Goal: Task Accomplishment & Management: Use online tool/utility

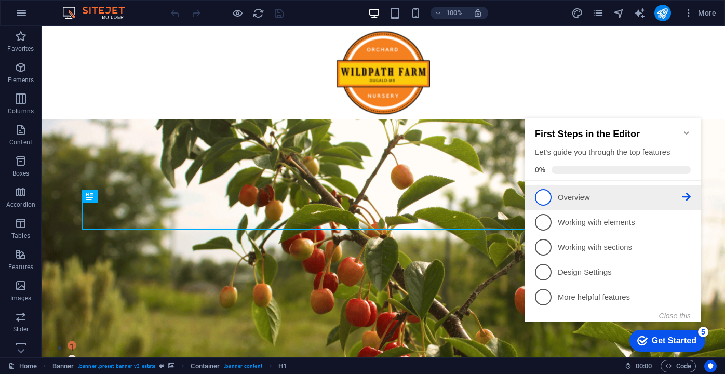
click at [549, 193] on span "1" at bounding box center [543, 197] width 17 height 17
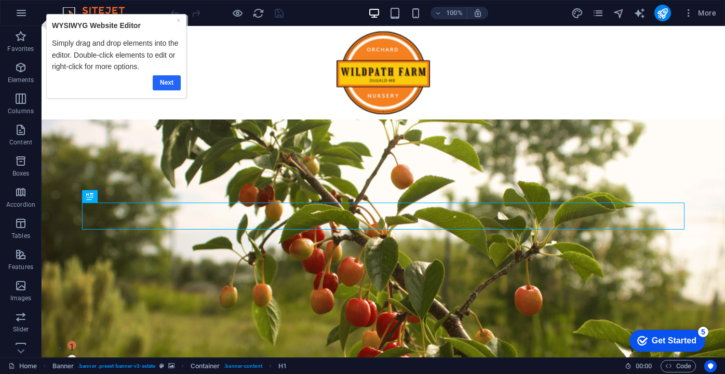
click at [169, 87] on link "Next" at bounding box center [166, 82] width 28 height 15
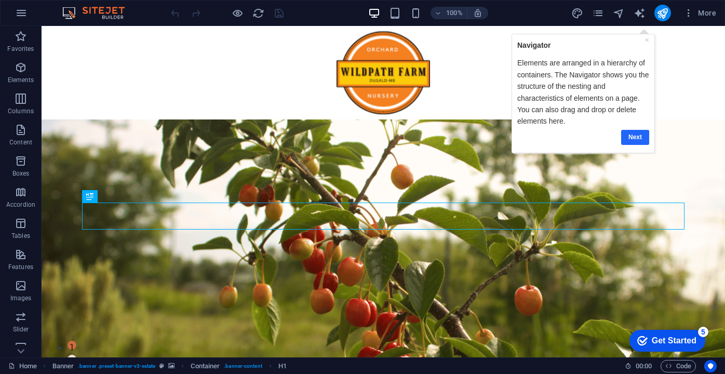
click at [629, 138] on link "Next" at bounding box center [634, 136] width 28 height 15
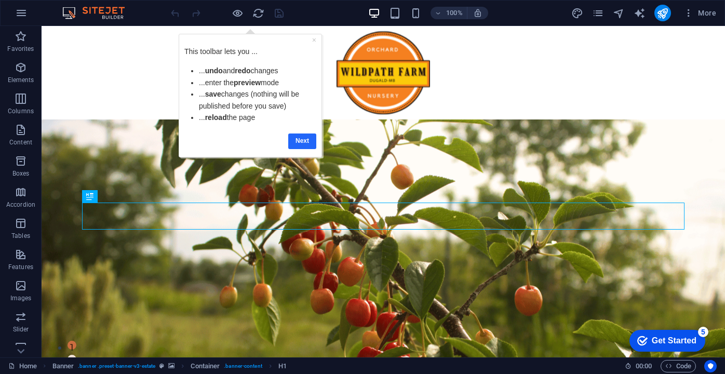
click at [308, 144] on link "Next" at bounding box center [302, 140] width 28 height 15
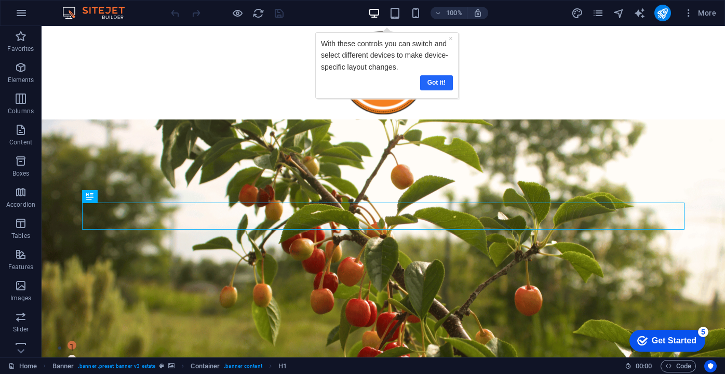
click at [441, 81] on link "Got it!" at bounding box center [435, 82] width 33 height 15
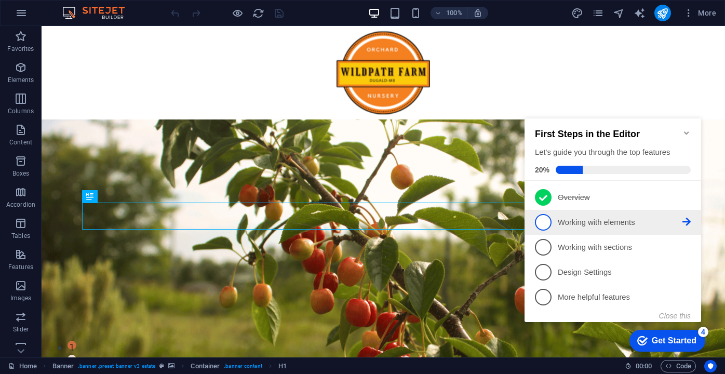
click at [566, 222] on p "Working with elements - incomplete" at bounding box center [619, 222] width 125 height 11
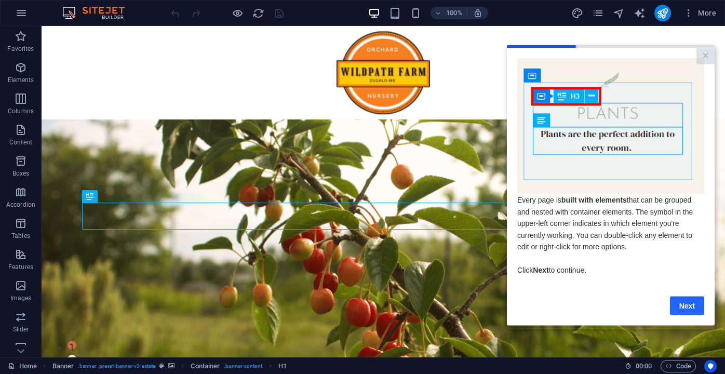
click at [676, 309] on link "Next" at bounding box center [687, 305] width 34 height 19
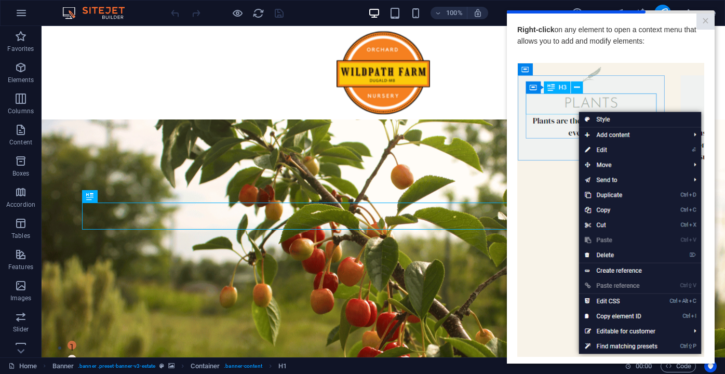
click at [645, 105] on img at bounding box center [610, 210] width 187 height 294
click at [550, 86] on img at bounding box center [610, 210] width 187 height 294
click at [564, 220] on img at bounding box center [610, 210] width 187 height 294
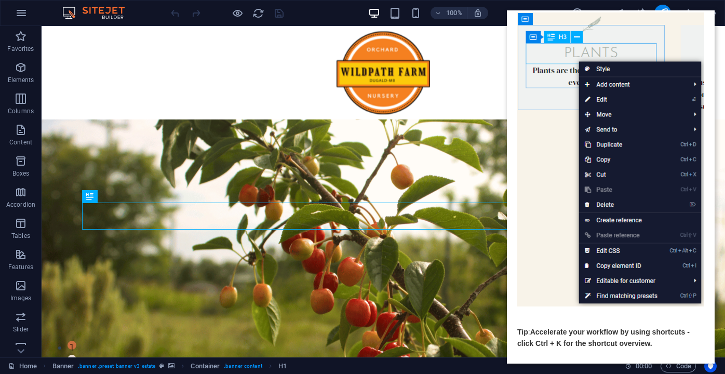
scroll to position [89, 0]
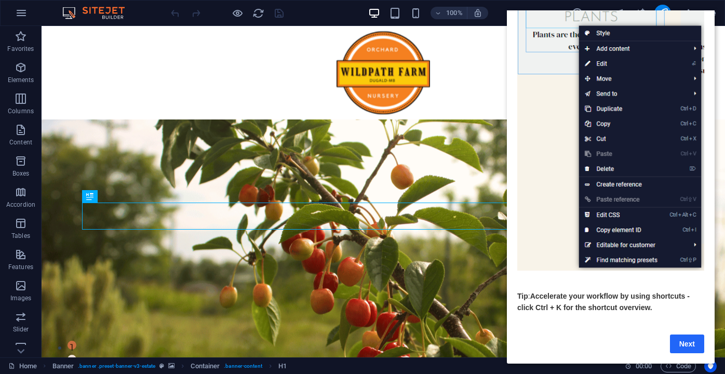
click at [676, 337] on link "Next" at bounding box center [687, 343] width 34 height 19
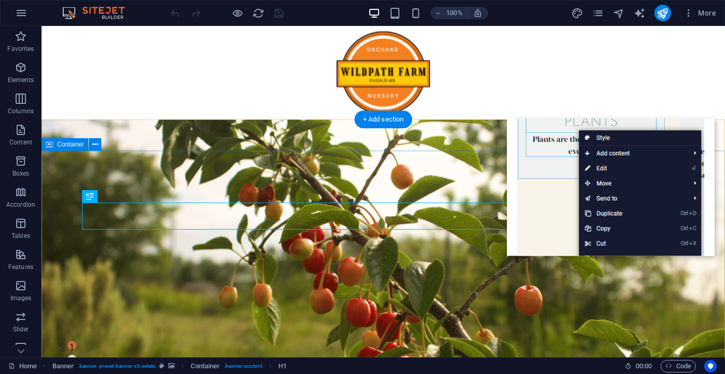
scroll to position [0, 0]
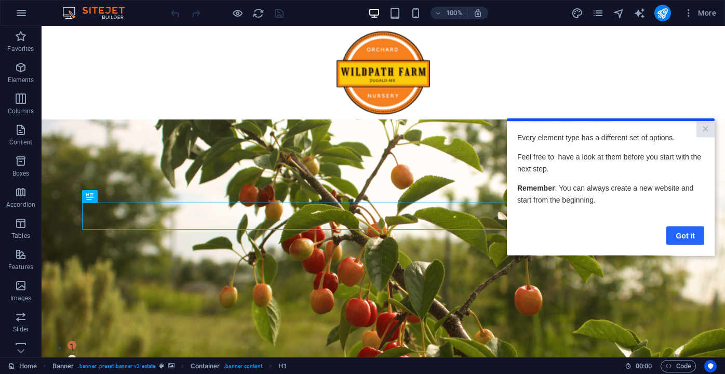
click at [681, 239] on link "Got it" at bounding box center [685, 235] width 38 height 19
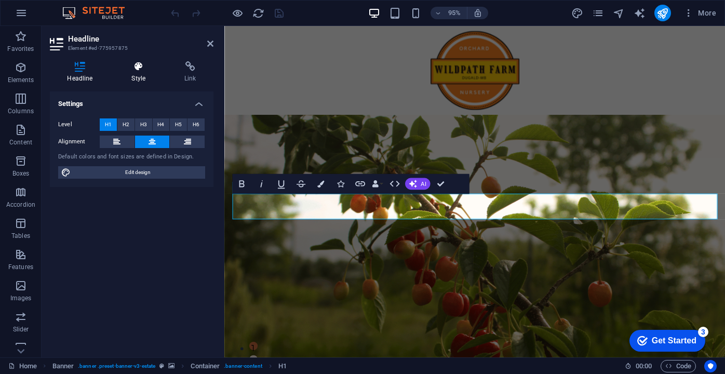
click at [141, 70] on icon at bounding box center [138, 66] width 49 height 10
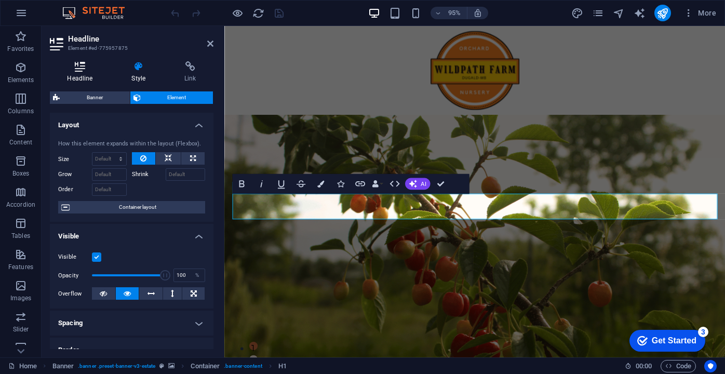
click at [88, 70] on icon at bounding box center [80, 66] width 60 height 10
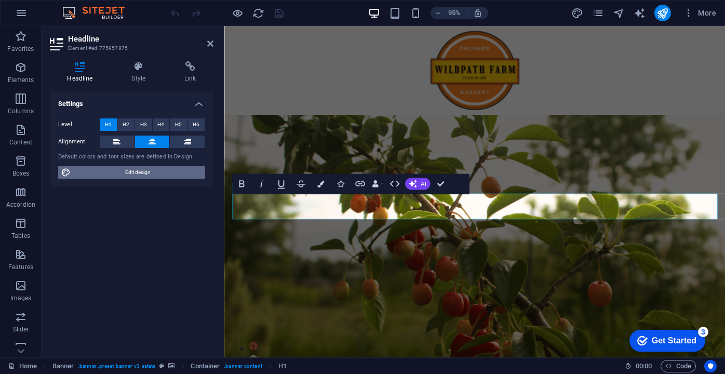
click at [130, 176] on span "Edit design" at bounding box center [138, 172] width 128 height 12
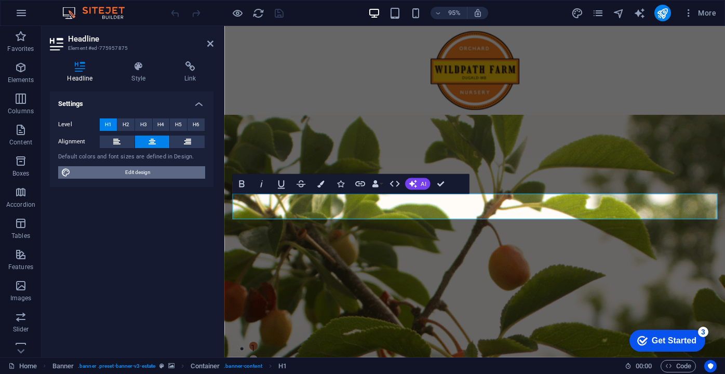
select select "px"
select select "500"
select select "px"
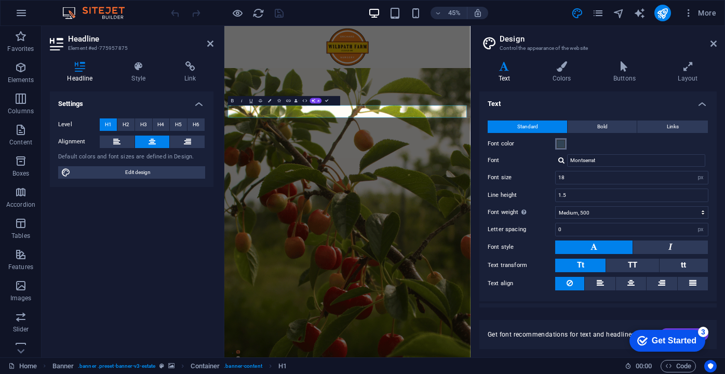
click at [560, 146] on span at bounding box center [560, 144] width 8 height 8
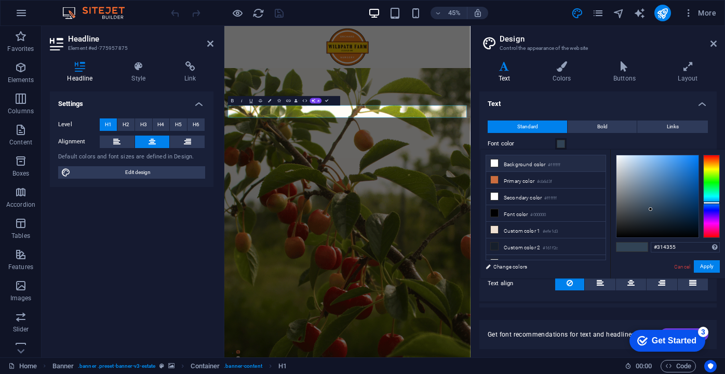
click at [495, 161] on icon at bounding box center [493, 162] width 7 height 7
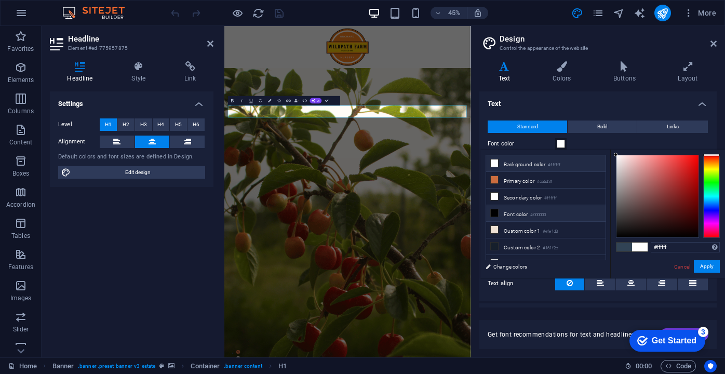
click at [495, 214] on icon at bounding box center [493, 212] width 7 height 7
type input "#000000"
click at [713, 42] on icon at bounding box center [713, 43] width 6 height 8
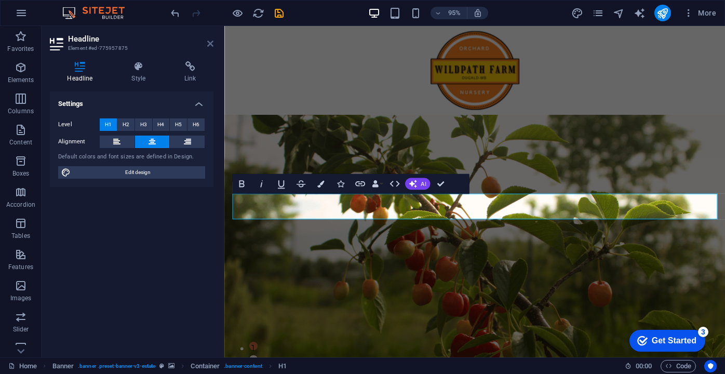
click at [213, 45] on icon at bounding box center [210, 43] width 6 height 8
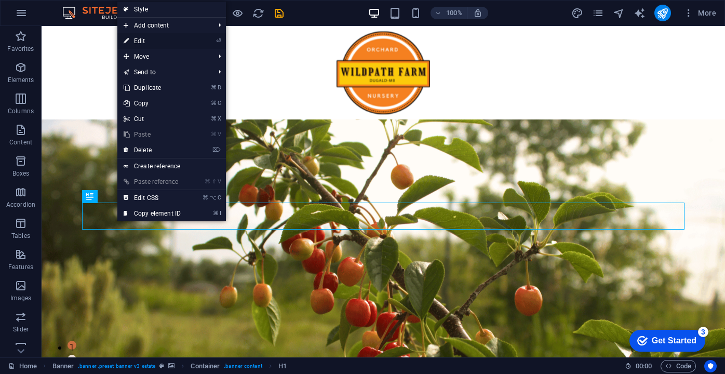
click at [142, 46] on link "⏎ Edit" at bounding box center [152, 41] width 70 height 16
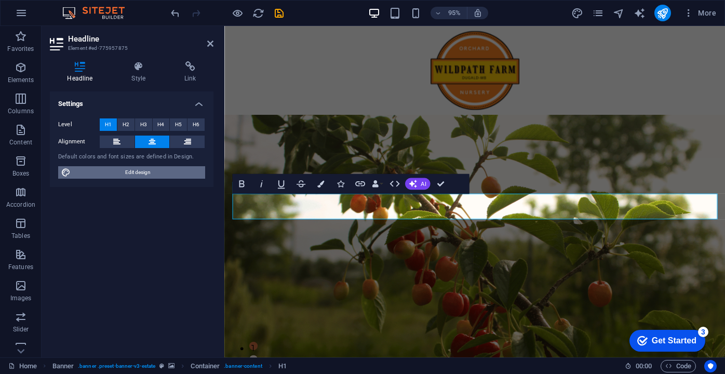
click at [130, 173] on span "Edit design" at bounding box center [138, 172] width 128 height 12
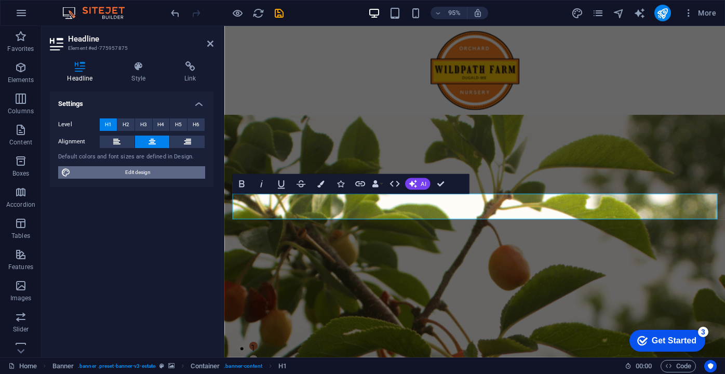
select select "px"
select select "500"
select select "px"
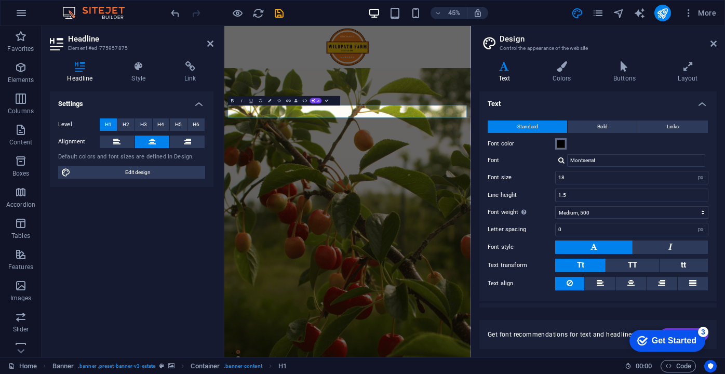
click at [564, 143] on span at bounding box center [560, 144] width 8 height 8
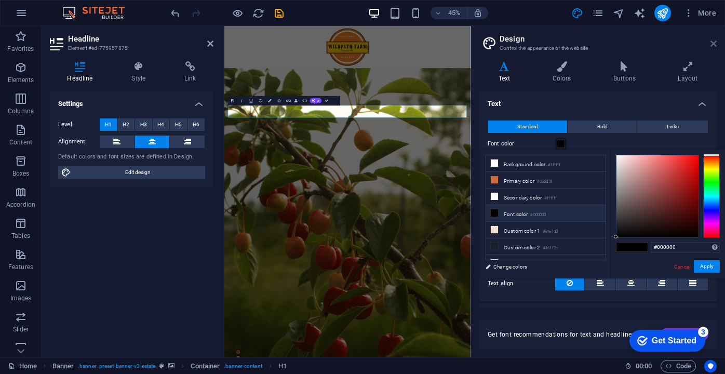
click at [712, 45] on icon at bounding box center [713, 43] width 6 height 8
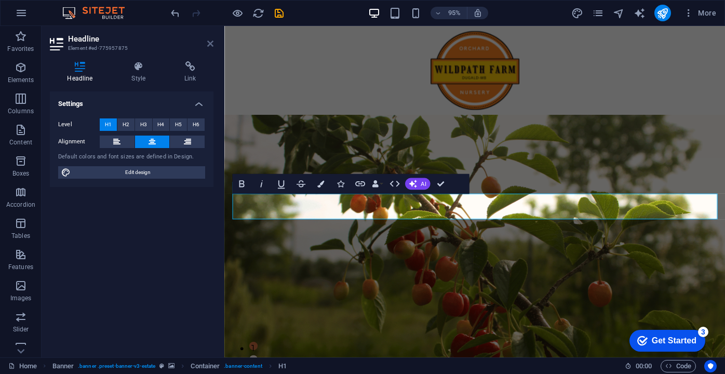
click at [208, 44] on icon at bounding box center [210, 43] width 6 height 8
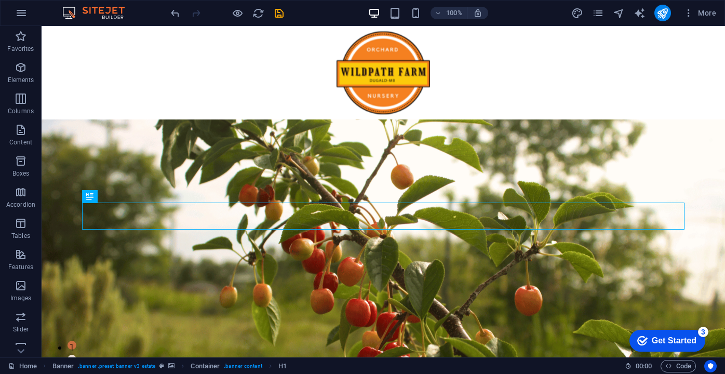
click at [675, 345] on div "Get Started" at bounding box center [673, 340] width 45 height 9
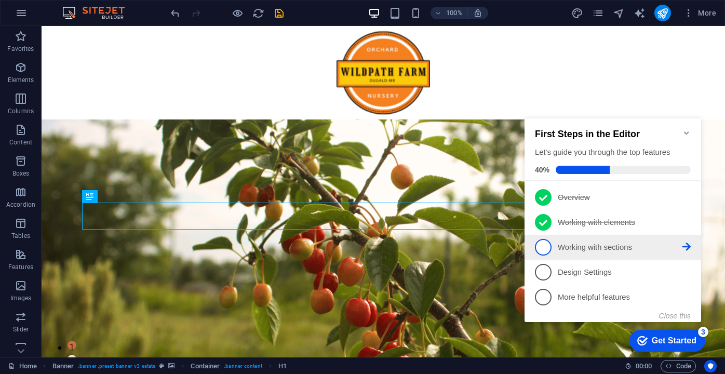
click at [547, 249] on span "3" at bounding box center [543, 247] width 17 height 17
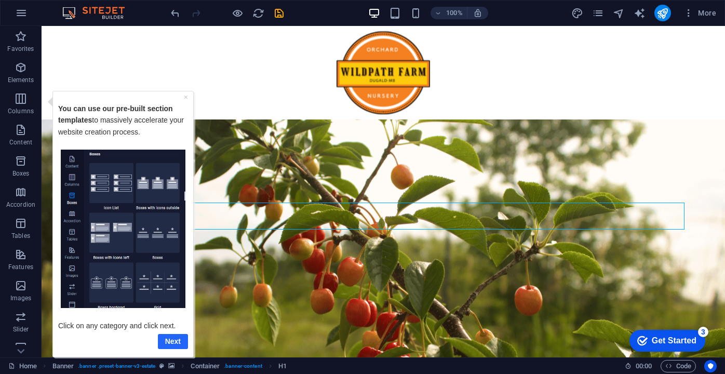
click at [164, 340] on link "Next" at bounding box center [173, 340] width 30 height 15
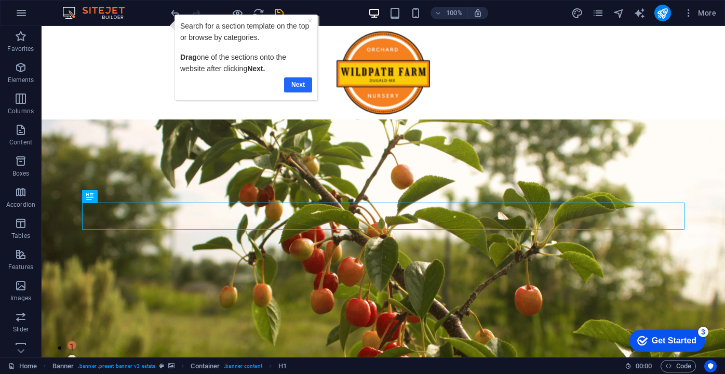
click at [297, 83] on link "Next" at bounding box center [298, 84] width 28 height 15
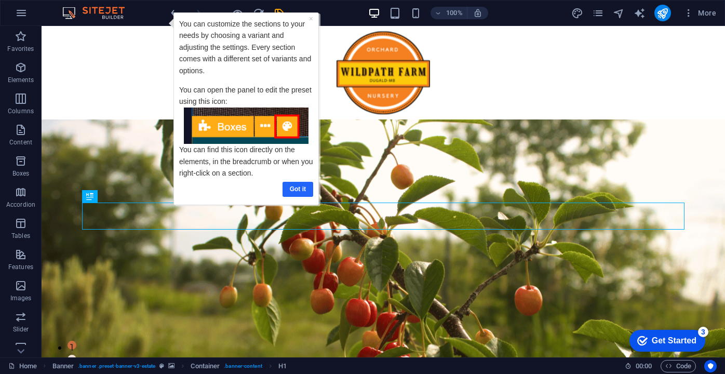
click at [295, 192] on link "Got it" at bounding box center [297, 189] width 31 height 15
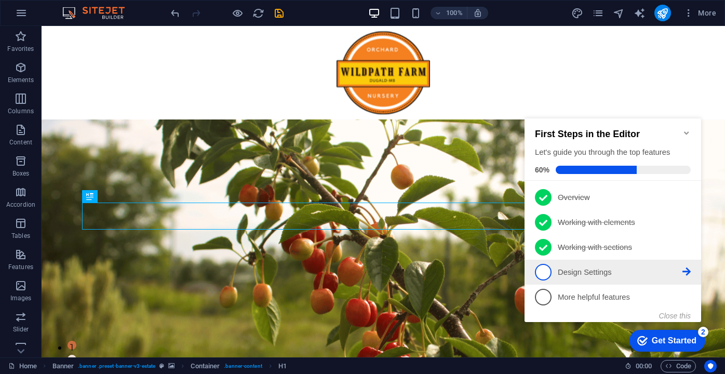
click at [547, 272] on span "4" at bounding box center [543, 272] width 17 height 17
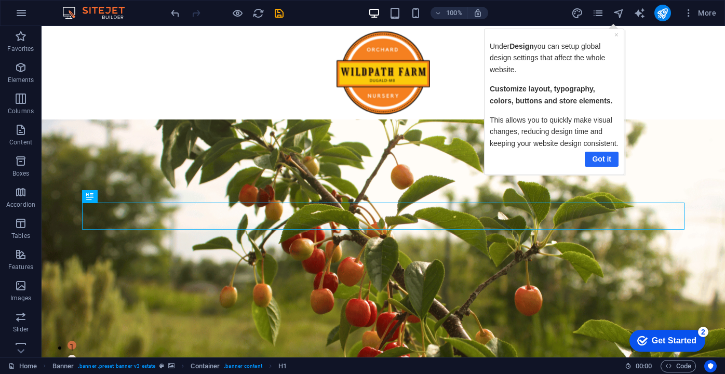
click at [604, 162] on link "Got it" at bounding box center [601, 158] width 34 height 15
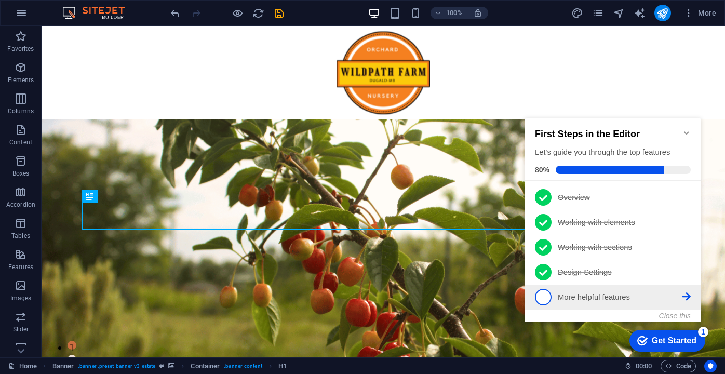
click at [540, 305] on li "5 More helpful features - incomplete" at bounding box center [612, 296] width 176 height 25
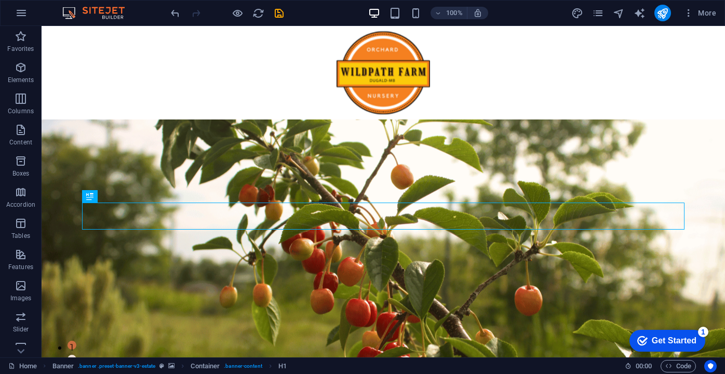
click at [667, 339] on div "Get Started" at bounding box center [673, 340] width 45 height 9
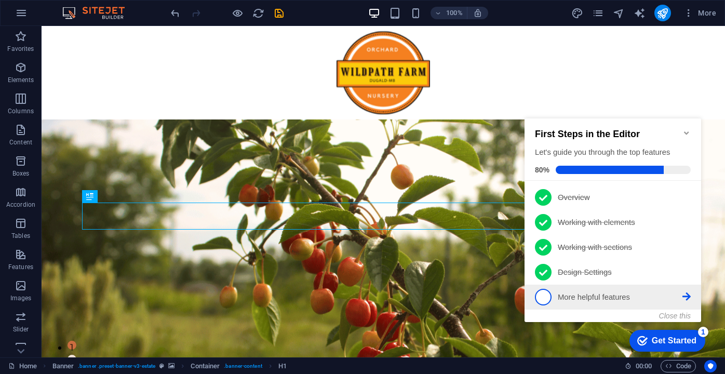
click at [622, 297] on p "More helpful features - incomplete" at bounding box center [619, 297] width 125 height 11
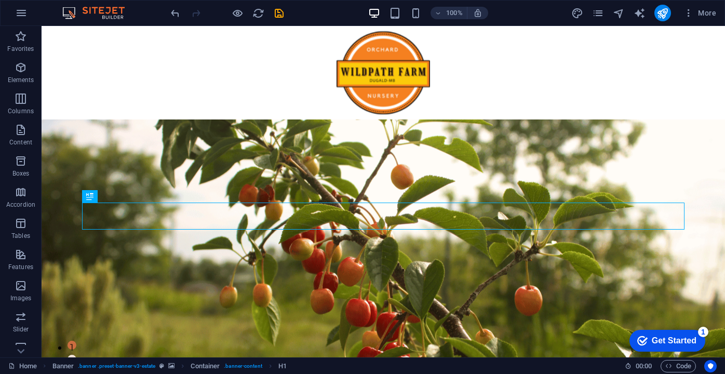
click at [685, 337] on div "Get Started" at bounding box center [673, 340] width 45 height 9
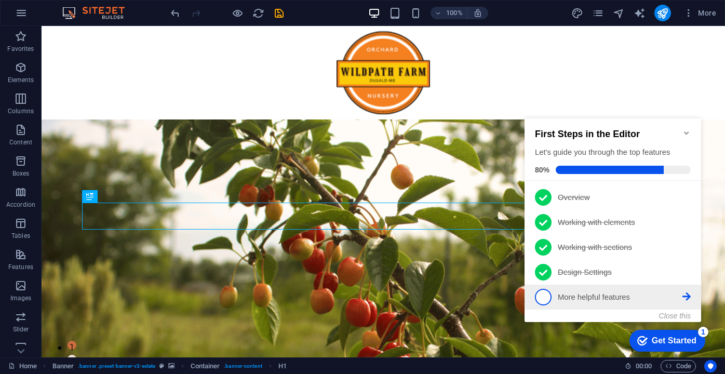
click at [684, 296] on icon at bounding box center [686, 296] width 8 height 8
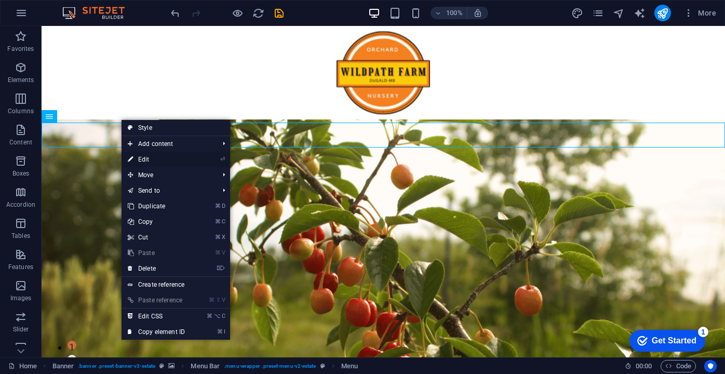
click at [142, 157] on link "⏎ Edit" at bounding box center [156, 160] width 70 height 16
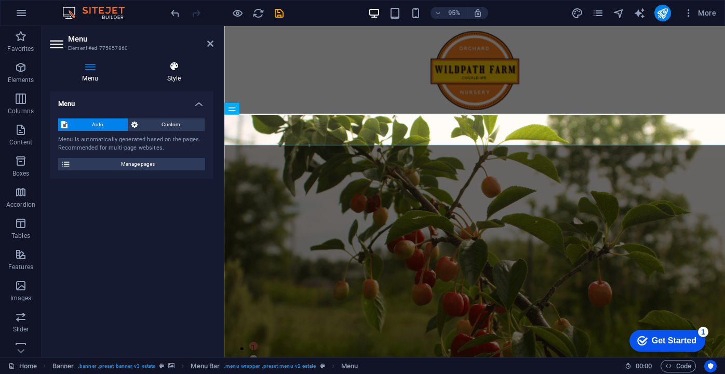
click at [178, 76] on h4 "Style" at bounding box center [173, 72] width 79 height 22
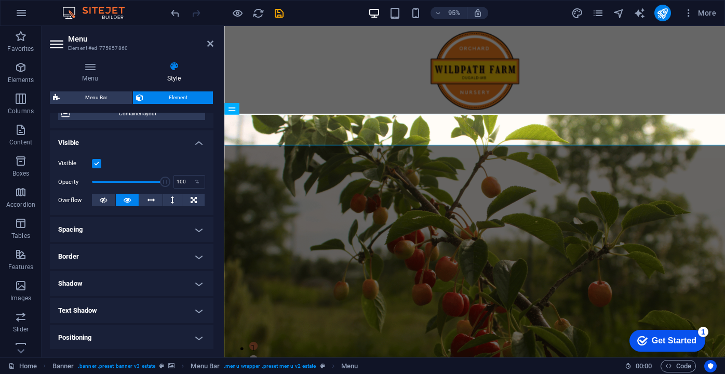
scroll to position [96, 0]
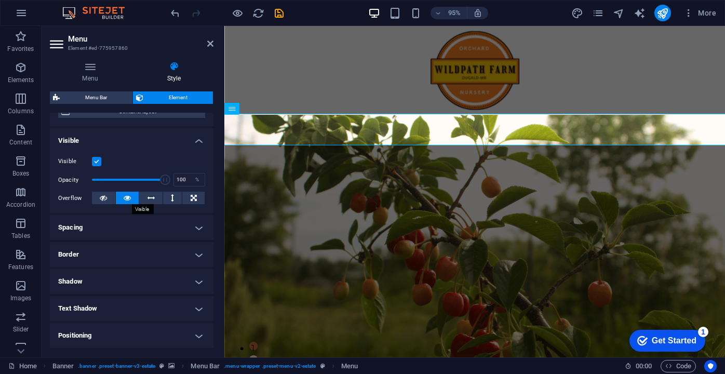
click at [128, 199] on icon at bounding box center [127, 198] width 7 height 12
click at [105, 197] on icon at bounding box center [103, 198] width 7 height 12
click at [211, 49] on header "Menu Element #ed-775957860" at bounding box center [131, 39] width 163 height 27
click at [210, 44] on icon at bounding box center [210, 43] width 6 height 8
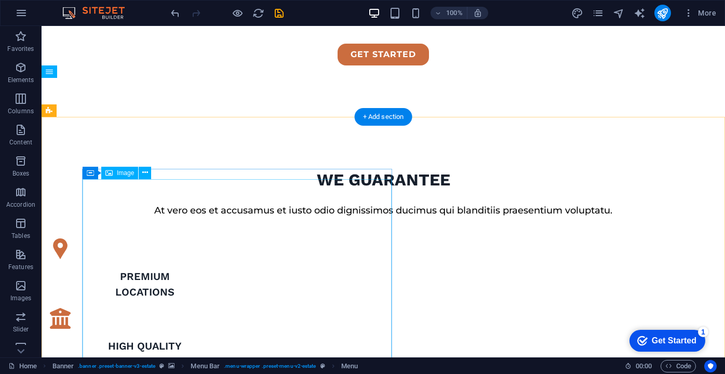
scroll to position [0, 0]
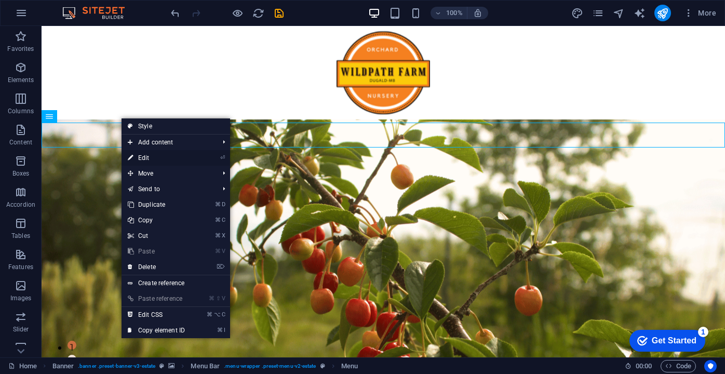
click at [142, 155] on link "⏎ Edit" at bounding box center [156, 158] width 70 height 16
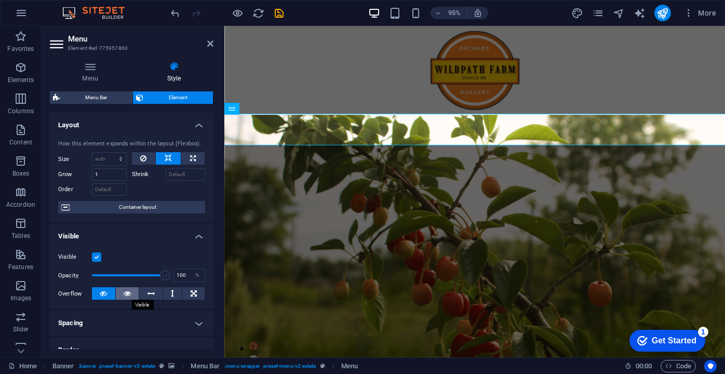
click at [121, 294] on button at bounding box center [127, 293] width 23 height 12
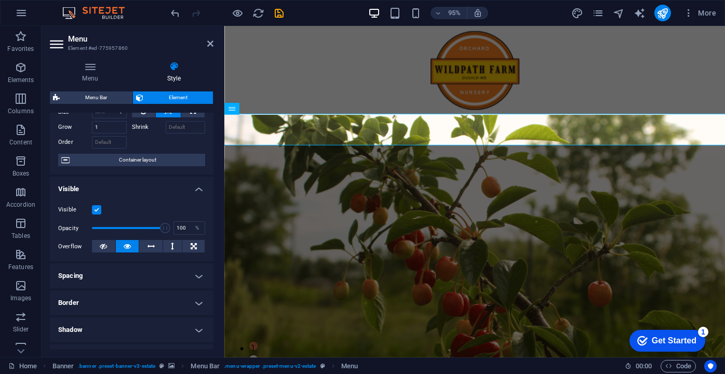
scroll to position [50, 0]
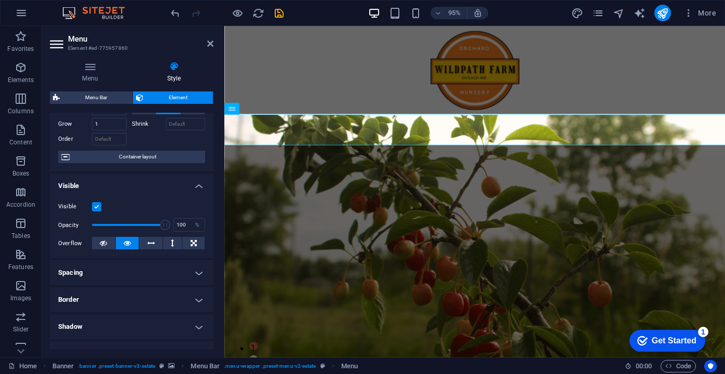
click at [94, 207] on label at bounding box center [96, 206] width 9 height 9
click at [0, 0] on input "Visible" at bounding box center [0, 0] width 0 height 0
click at [94, 207] on label at bounding box center [96, 206] width 9 height 9
click at [0, 0] on input "Visible" at bounding box center [0, 0] width 0 height 0
click at [148, 248] on icon at bounding box center [150, 243] width 7 height 12
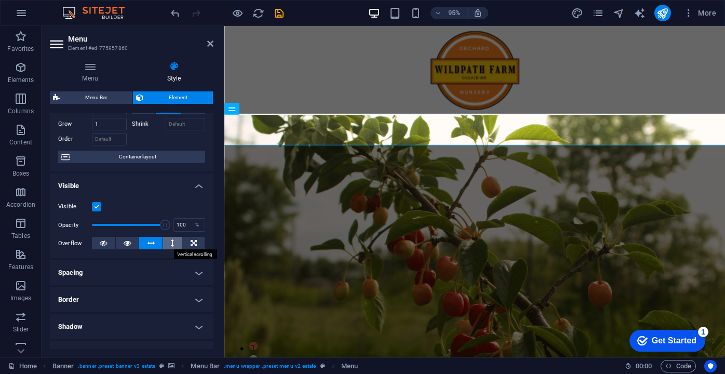
click at [175, 244] on button at bounding box center [172, 243] width 19 height 12
click at [130, 243] on button at bounding box center [127, 243] width 23 height 12
click at [118, 185] on h4 "Visible" at bounding box center [131, 182] width 163 height 19
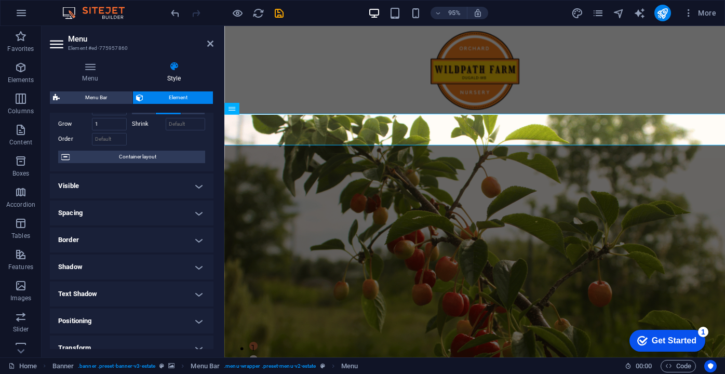
click at [106, 210] on h4 "Spacing" at bounding box center [131, 212] width 163 height 25
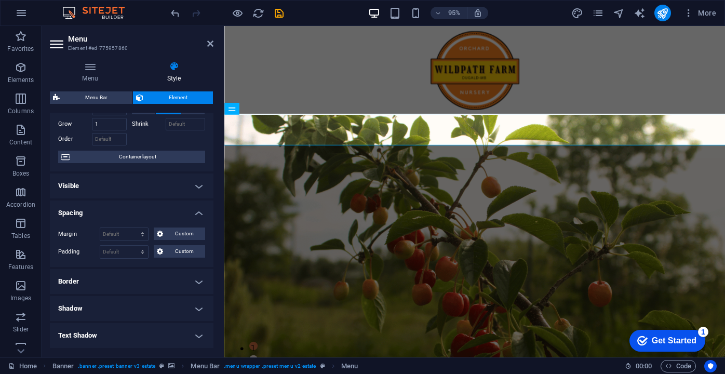
click at [106, 210] on h4 "Spacing" at bounding box center [131, 209] width 163 height 19
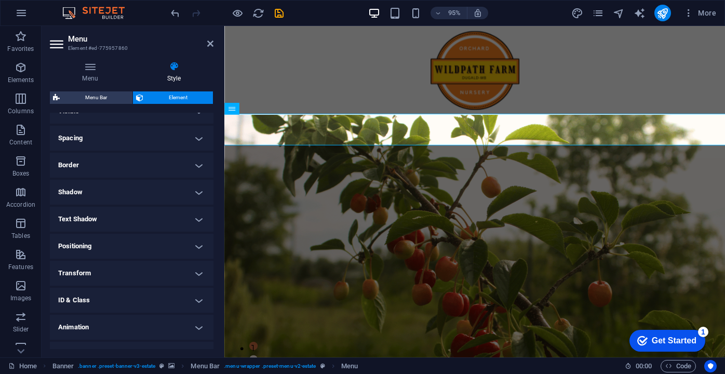
scroll to position [128, 0]
click at [125, 245] on h4 "Positioning" at bounding box center [131, 243] width 163 height 25
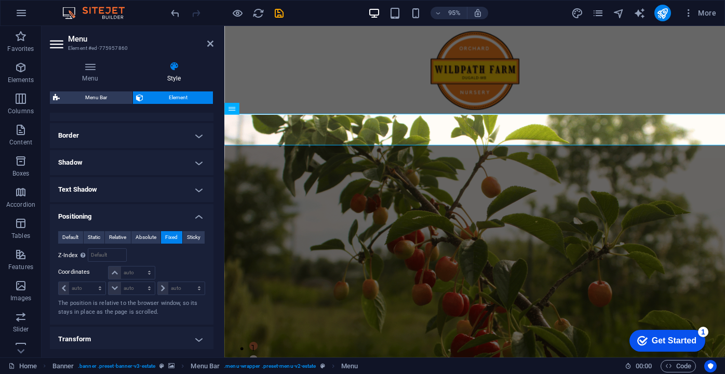
scroll to position [156, 0]
click at [73, 237] on span "Default" at bounding box center [70, 236] width 16 height 12
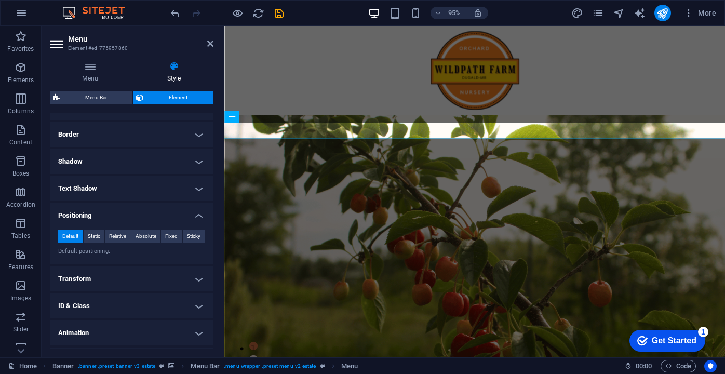
click at [185, 211] on h4 "Positioning" at bounding box center [131, 212] width 163 height 19
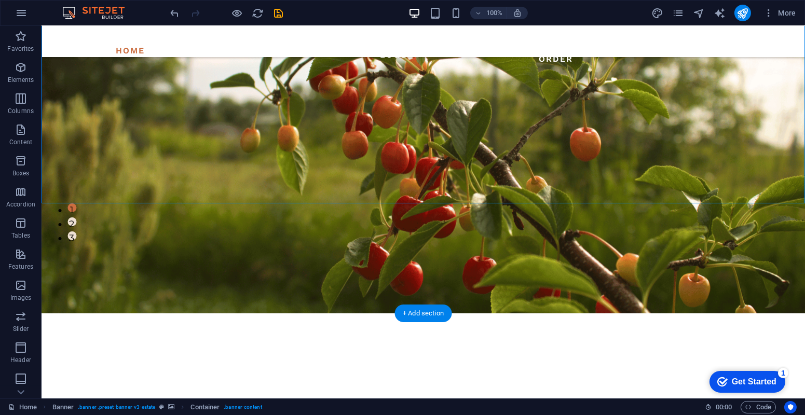
scroll to position [172, 0]
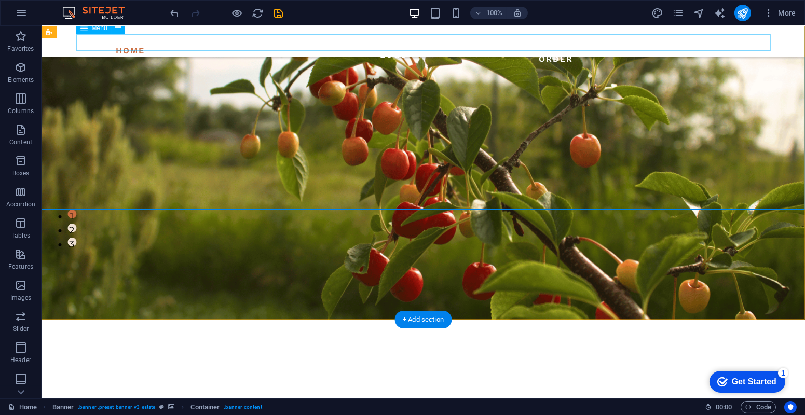
click at [122, 46] on nav "Home About Nursery Mushroom Logs Orchard How to Order Blog Contact" at bounding box center [423, 50] width 602 height 33
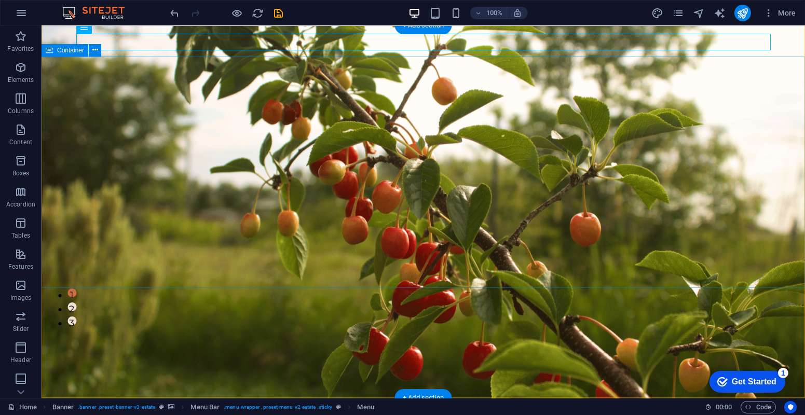
scroll to position [94, 0]
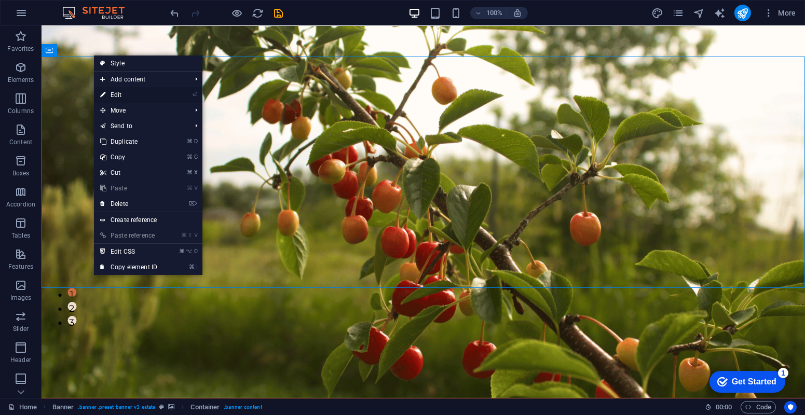
click at [113, 99] on link "⏎ Edit" at bounding box center [129, 95] width 70 height 16
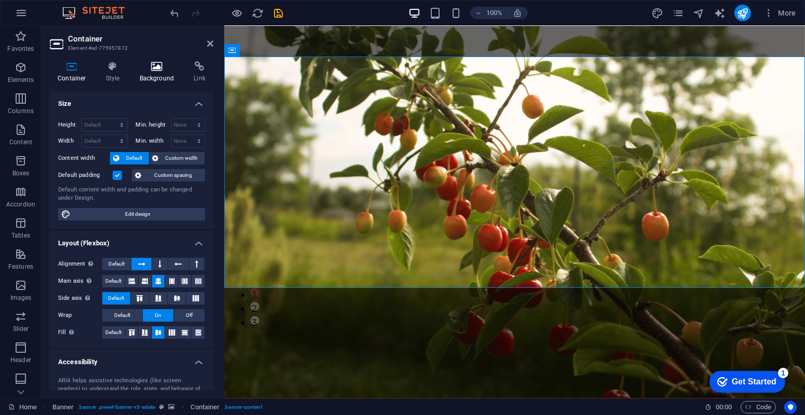
click at [156, 74] on h4 "Background" at bounding box center [159, 72] width 54 height 22
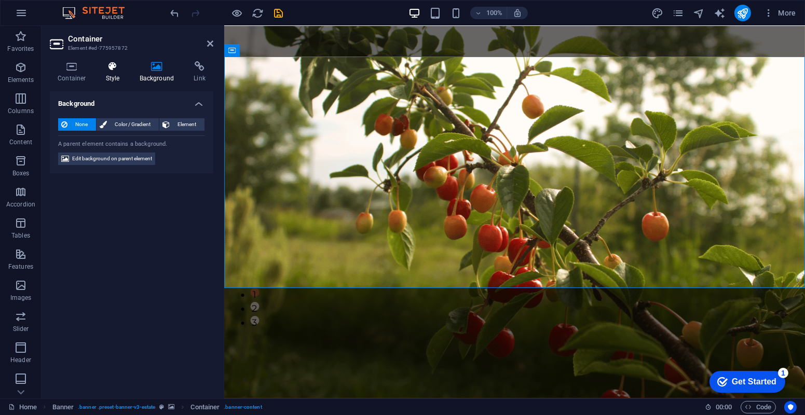
click at [116, 71] on icon at bounding box center [113, 66] width 30 height 10
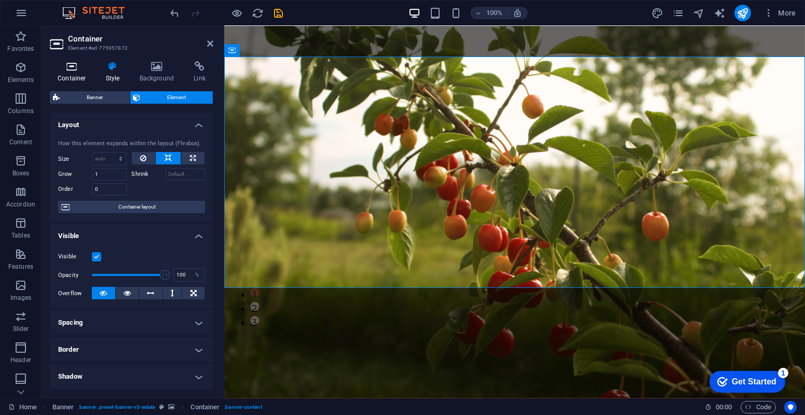
click at [77, 69] on icon at bounding box center [72, 66] width 44 height 10
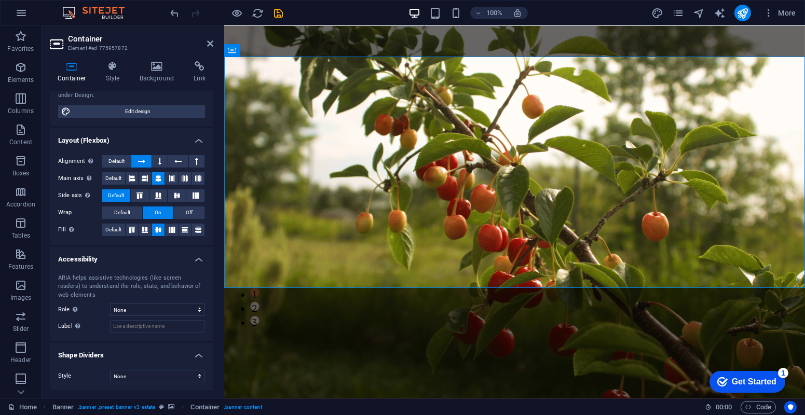
scroll to position [0, 0]
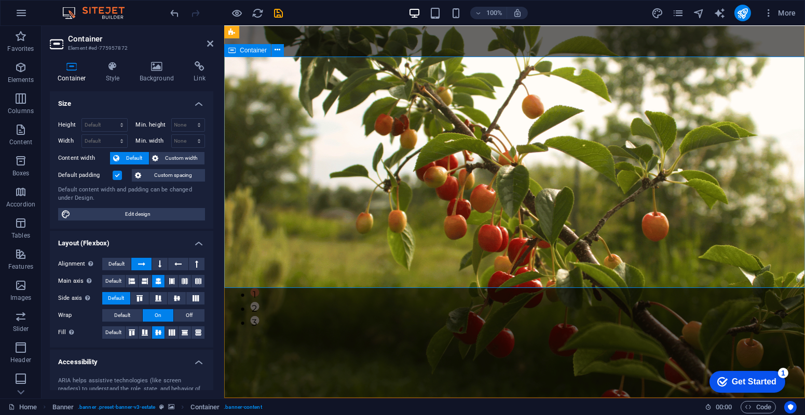
click at [211, 42] on icon at bounding box center [210, 43] width 6 height 8
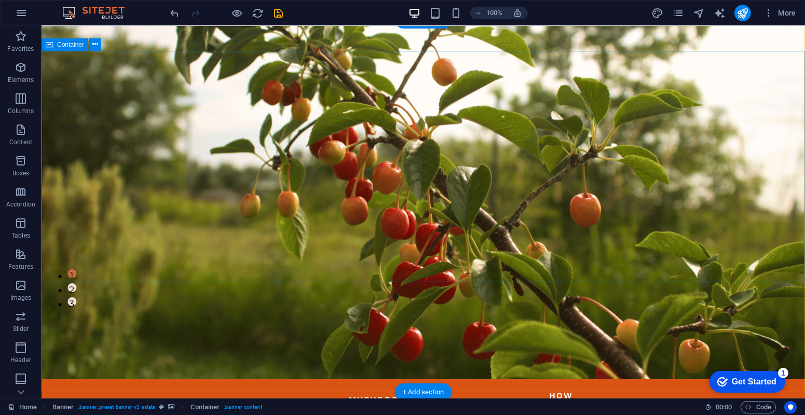
scroll to position [115, 0]
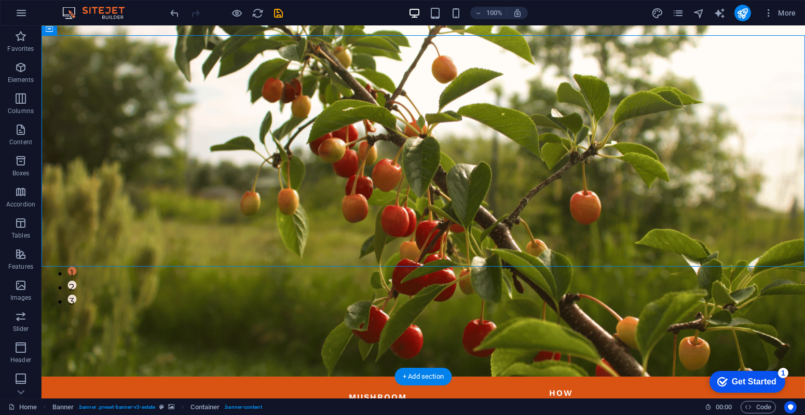
click at [271, 336] on figure at bounding box center [423, 190] width 763 height 373
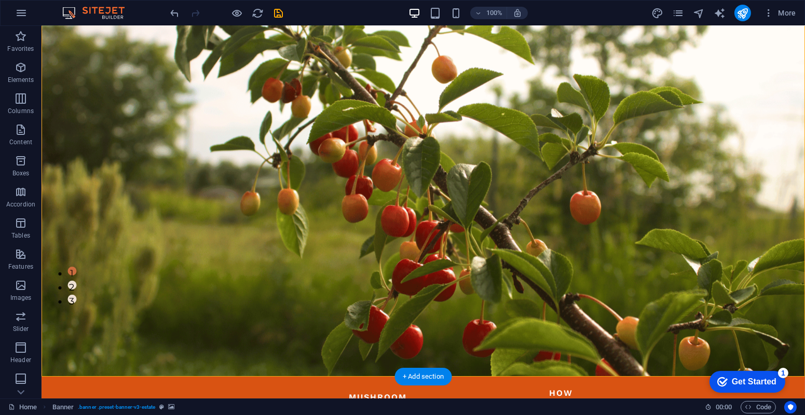
scroll to position [0, 0]
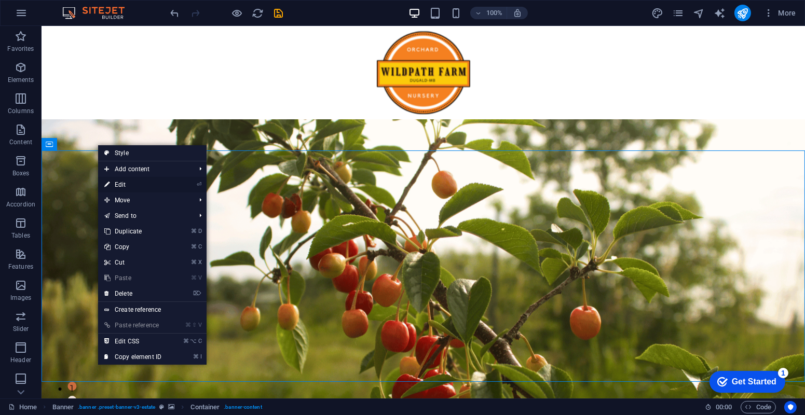
click at [118, 182] on link "⏎ Edit" at bounding box center [133, 185] width 70 height 16
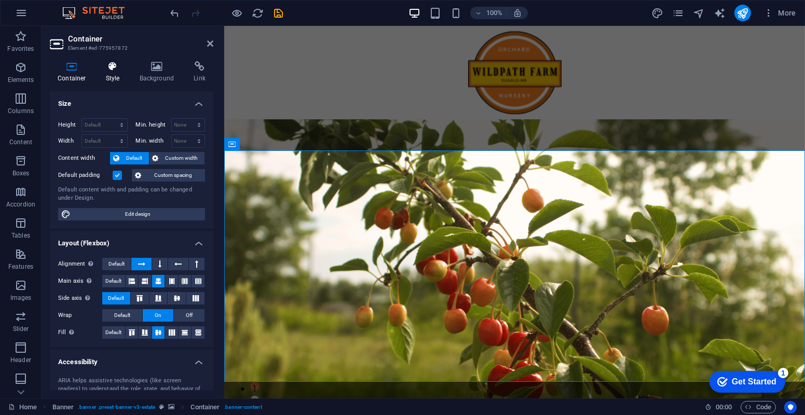
click at [110, 74] on h4 "Style" at bounding box center [115, 72] width 34 height 22
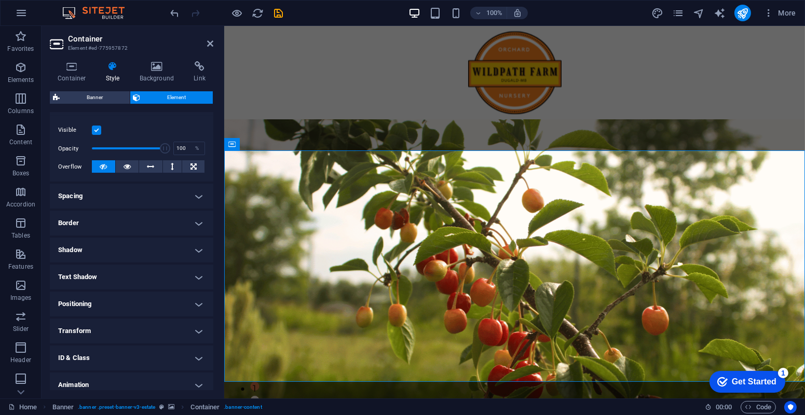
scroll to position [161, 0]
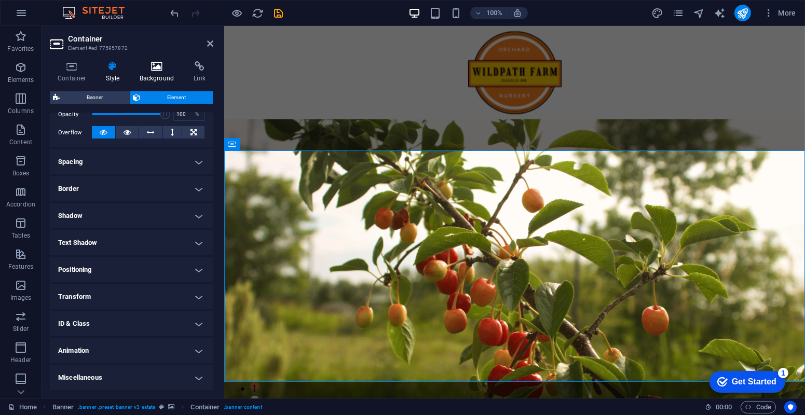
click at [152, 66] on icon at bounding box center [157, 66] width 50 height 10
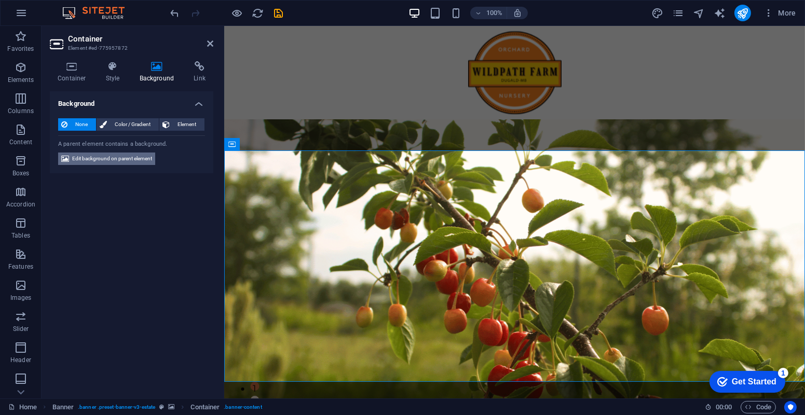
click at [136, 161] on span "Edit background on parent element" at bounding box center [112, 159] width 80 height 12
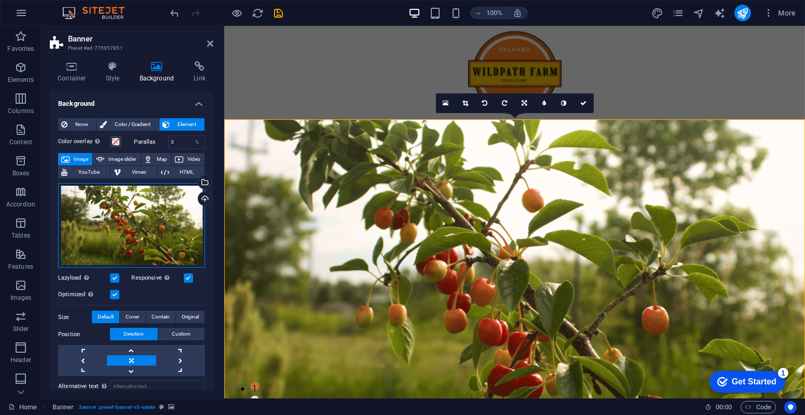
click at [153, 244] on div "Drag files here, click to choose files or select files from Files or our free s…" at bounding box center [131, 225] width 147 height 85
